Goal: Information Seeking & Learning: Learn about a topic

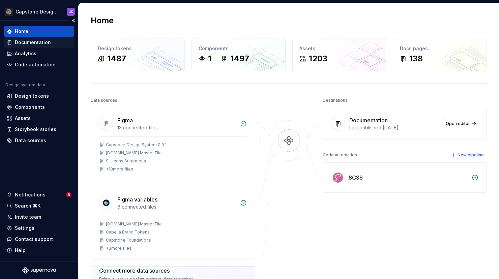
click at [40, 43] on div "Documentation" at bounding box center [33, 42] width 36 height 7
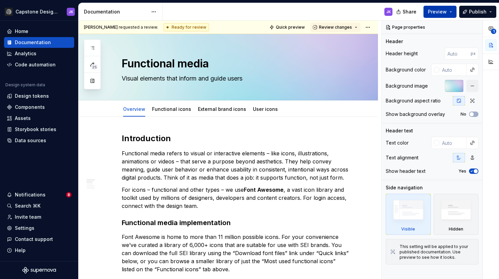
click at [450, 11] on button "Preview" at bounding box center [439, 12] width 33 height 12
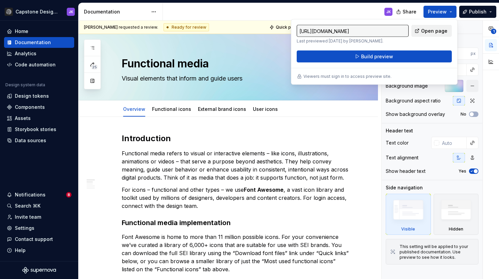
click at [432, 33] on span "Open page" at bounding box center [434, 31] width 26 height 7
type textarea "*"
